Goal: Transaction & Acquisition: Purchase product/service

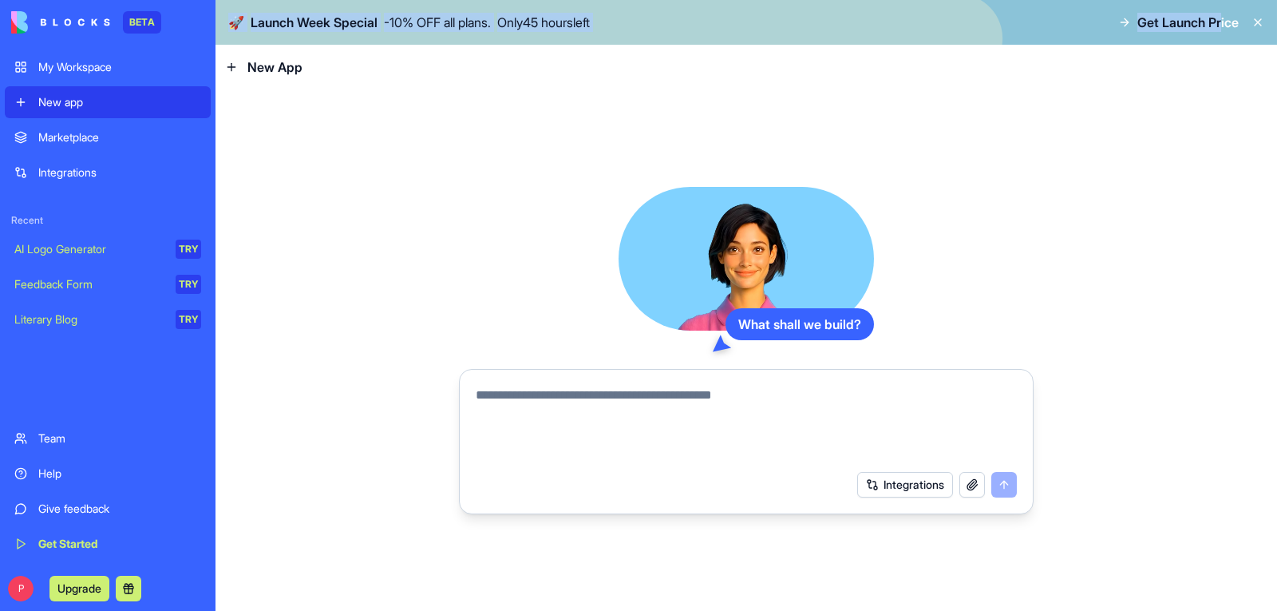
drag, startPoint x: 1220, startPoint y: 17, endPoint x: 1210, endPoint y: 37, distance: 22.1
click at [1210, 37] on div "🚀 Launch Week Special - 10 % OFF all plans. Only 45 hours left Get Launch Price" at bounding box center [747, 22] width 1062 height 45
click at [1119, 24] on icon at bounding box center [1124, 22] width 13 height 13
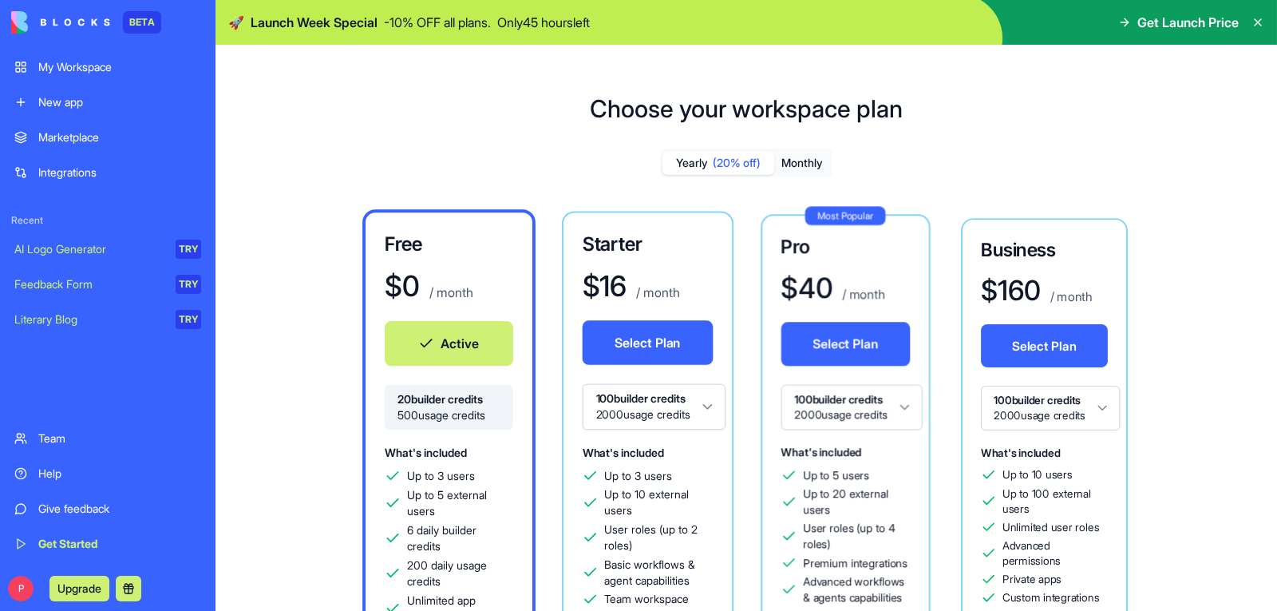
click at [1146, 21] on span "Get Launch Price" at bounding box center [1188, 22] width 101 height 19
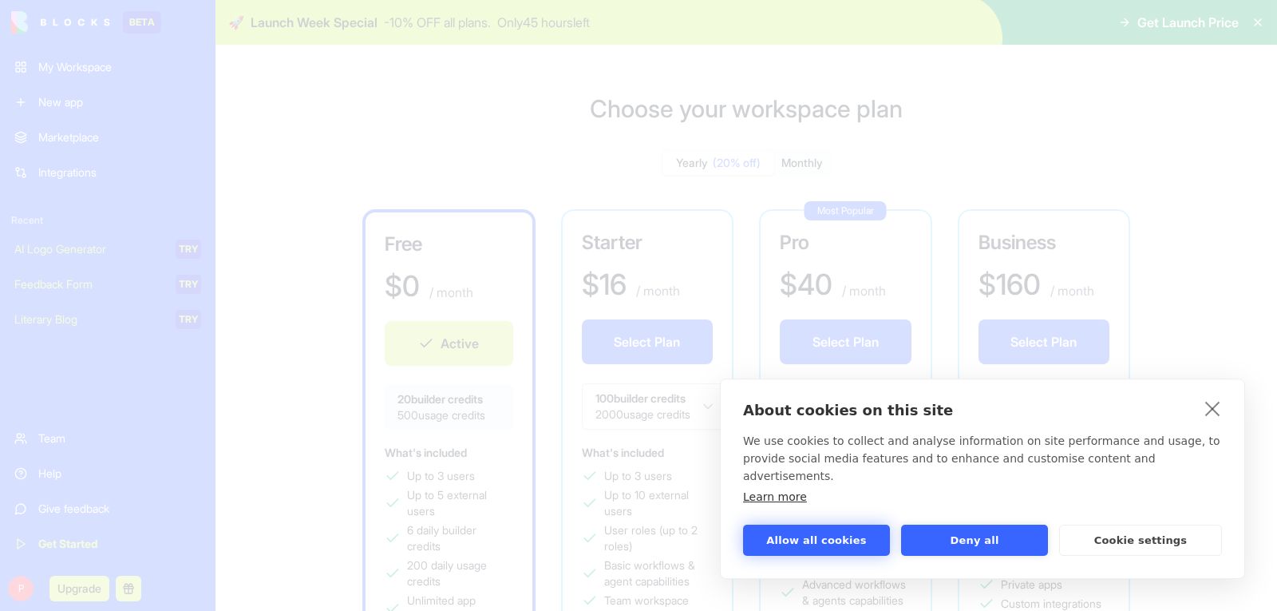
click at [815, 537] on button "Allow all cookies" at bounding box center [816, 540] width 147 height 31
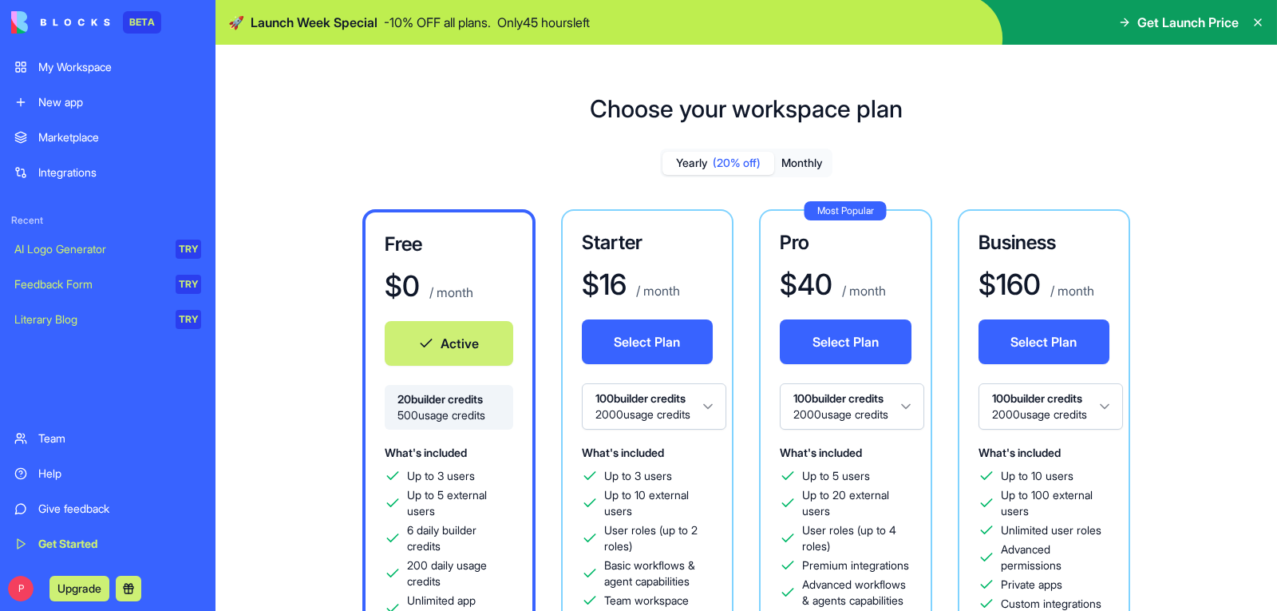
click at [267, 143] on div "Choose your workspace plan Yearly (20% off) Monthly Free $ 0 / month Active 20 …" at bounding box center [747, 521] width 1062 height 905
click at [72, 70] on div "My Workspace" at bounding box center [119, 67] width 163 height 16
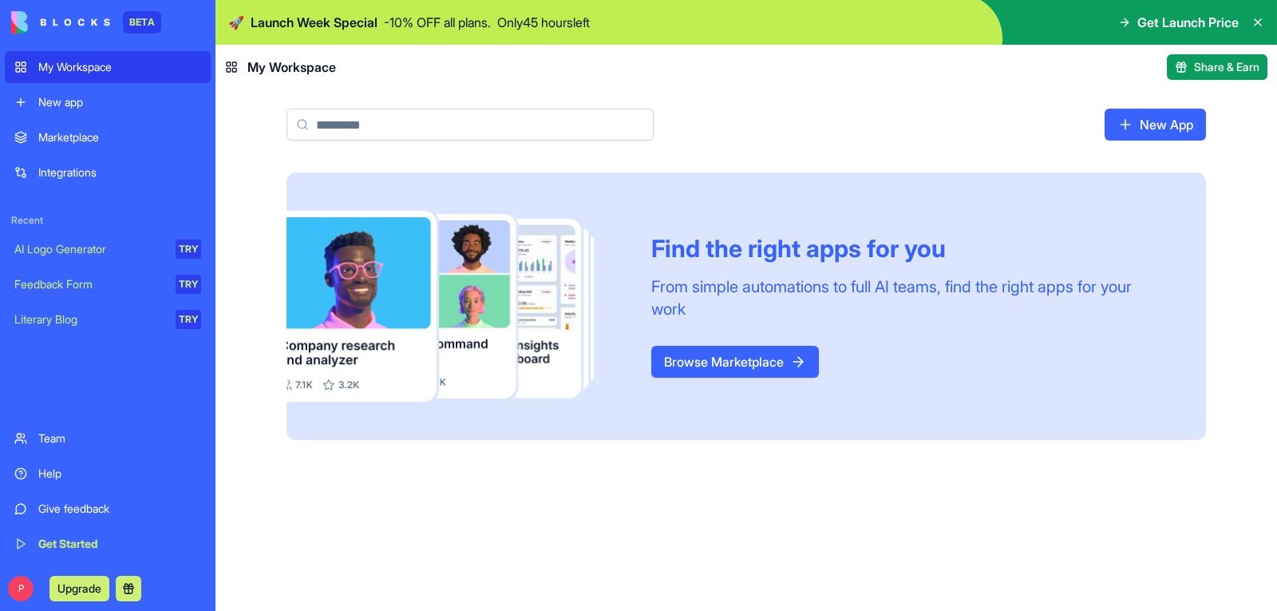
click at [711, 354] on link "Browse Marketplace" at bounding box center [735, 362] width 168 height 32
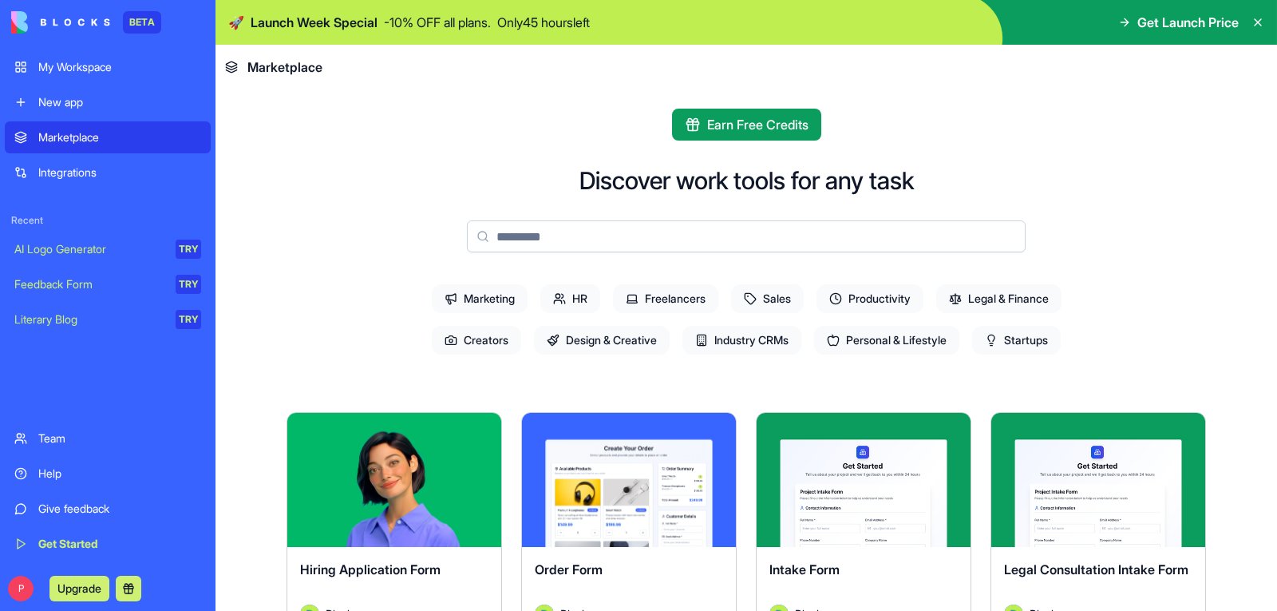
click at [470, 337] on span "Creators" at bounding box center [476, 340] width 89 height 29
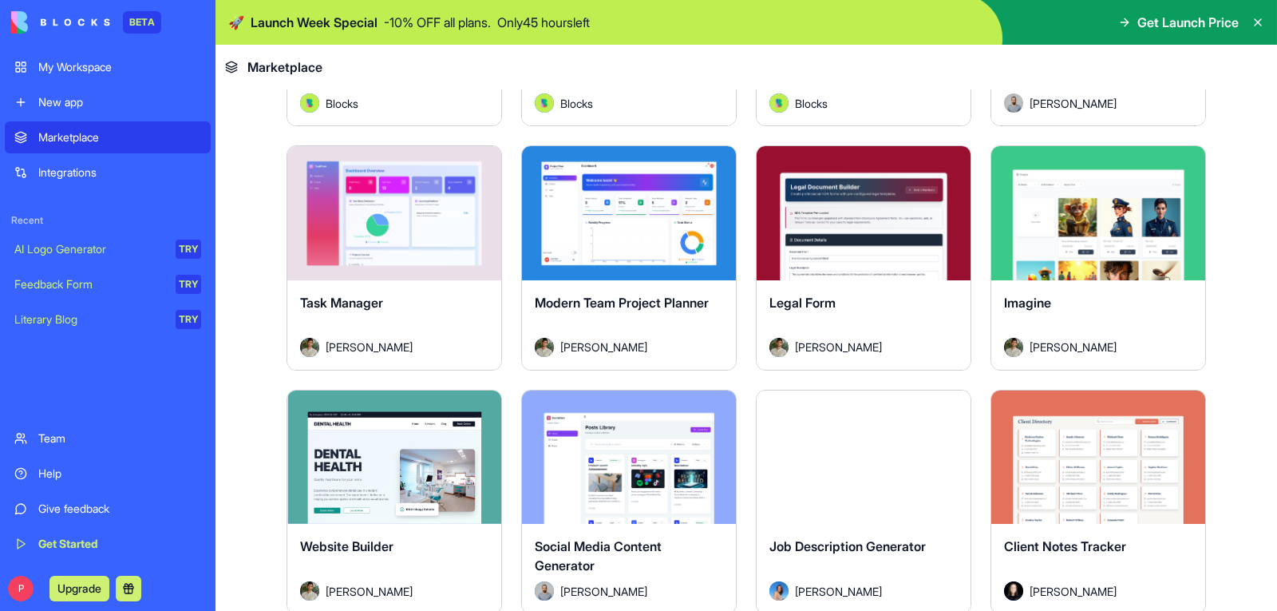
scroll to position [758, 0]
